Goal: Check status: Check status

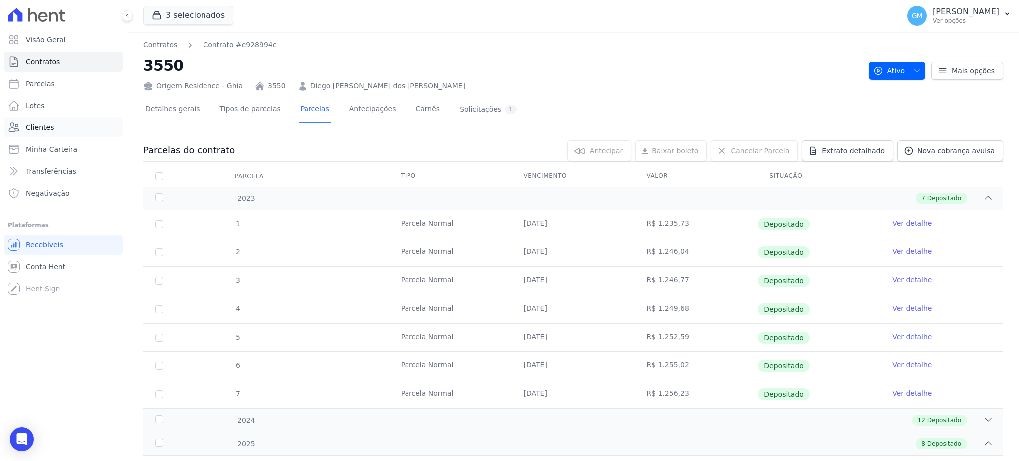
click at [68, 134] on link "Clientes" at bounding box center [63, 127] width 119 height 20
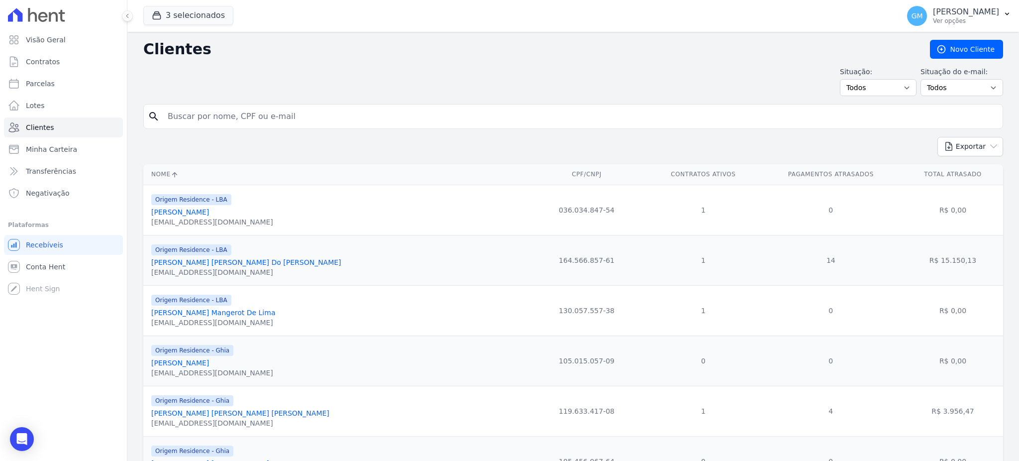
click at [251, 115] on input "search" at bounding box center [580, 116] width 837 height 20
type input "[PERSON_NAME]"
drag, startPoint x: 293, startPoint y: 114, endPoint x: 145, endPoint y: 114, distance: 147.7
click at [145, 114] on div "search [PERSON_NAME]" at bounding box center [573, 116] width 860 height 25
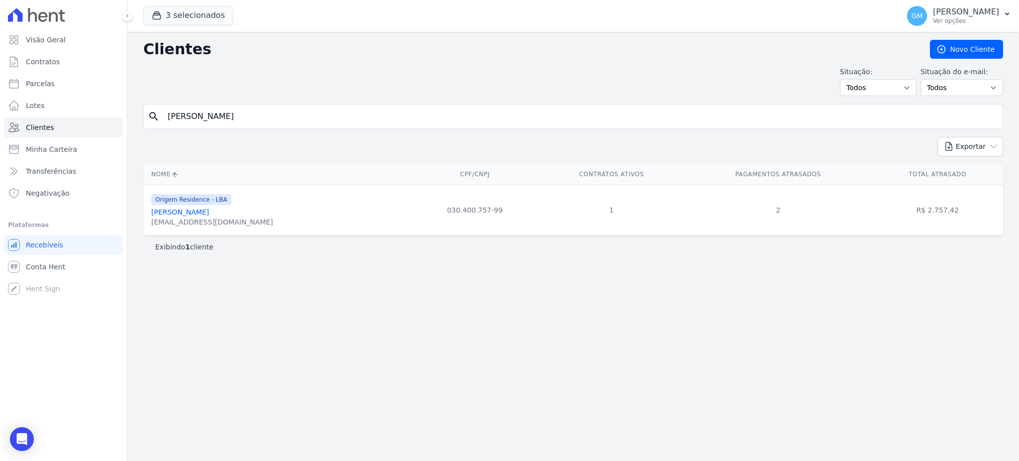
click at [203, 214] on link "[PERSON_NAME]" at bounding box center [180, 212] width 58 height 8
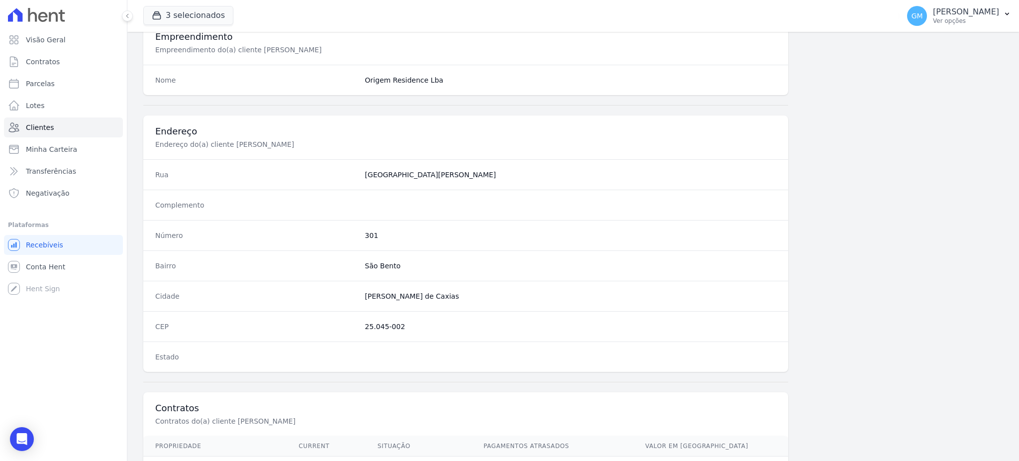
scroll to position [471, 0]
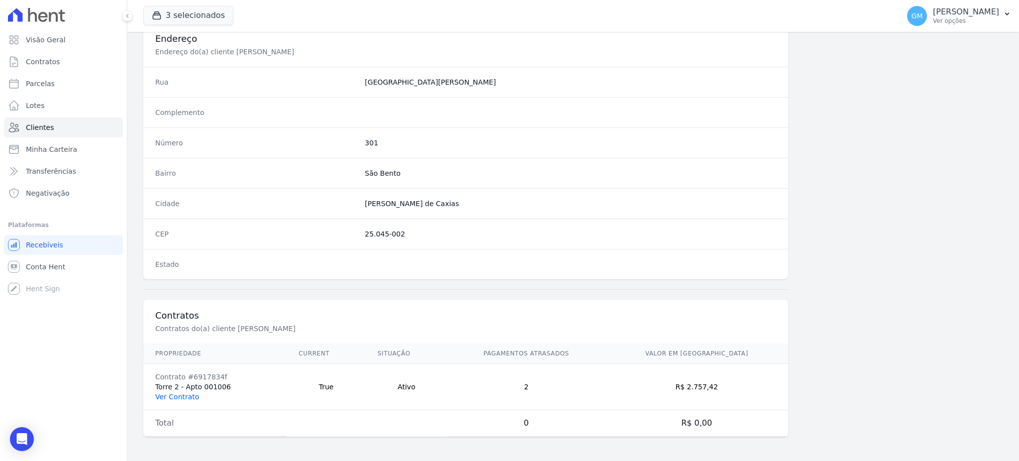
click at [176, 392] on link "Ver Contrato" at bounding box center [177, 396] width 44 height 8
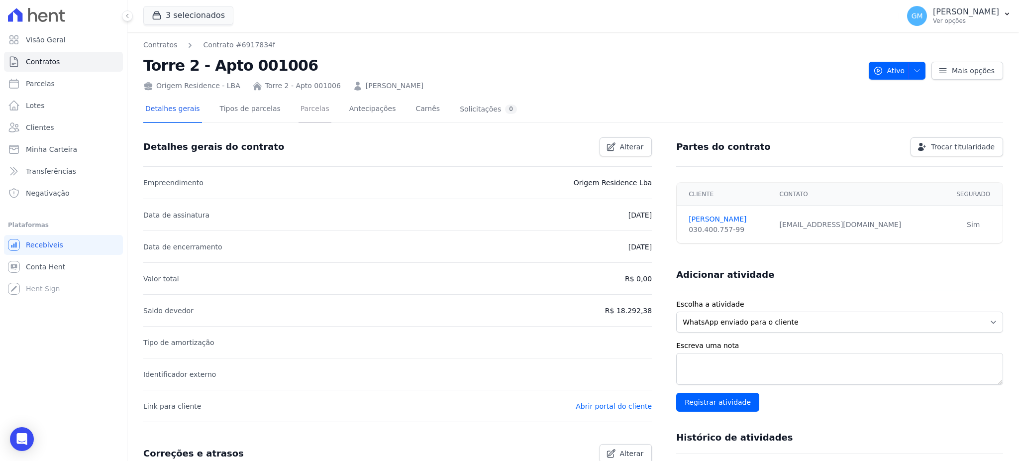
click at [299, 103] on link "Parcelas" at bounding box center [314, 109] width 33 height 26
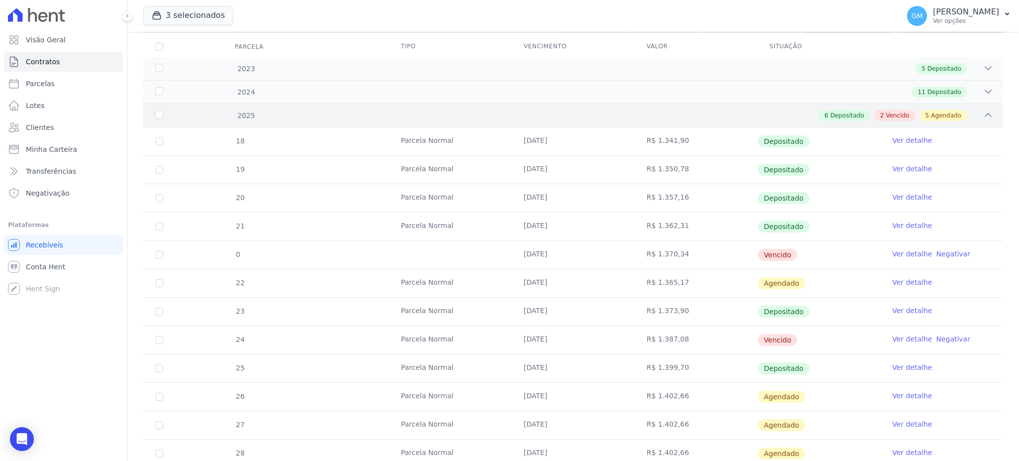
scroll to position [132, 0]
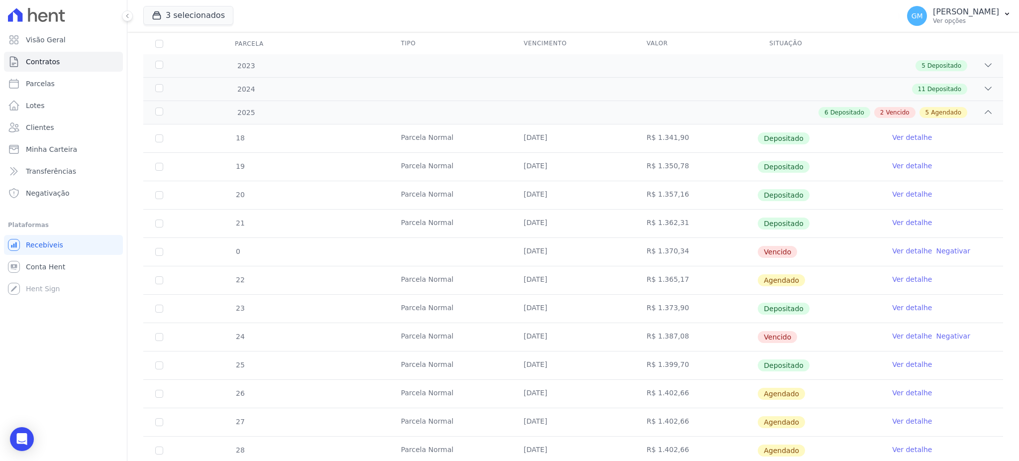
click at [922, 362] on td "Ver detalhe" at bounding box center [941, 365] width 123 height 28
click at [894, 365] on link "Ver detalhe" at bounding box center [912, 364] width 40 height 10
